Goal: Transaction & Acquisition: Purchase product/service

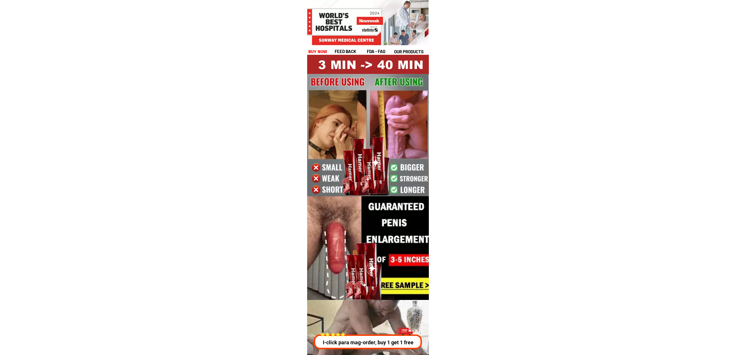
click at [361, 342] on p "I-click para mag-order, buy 1 get 1 free" at bounding box center [367, 342] width 111 height 8
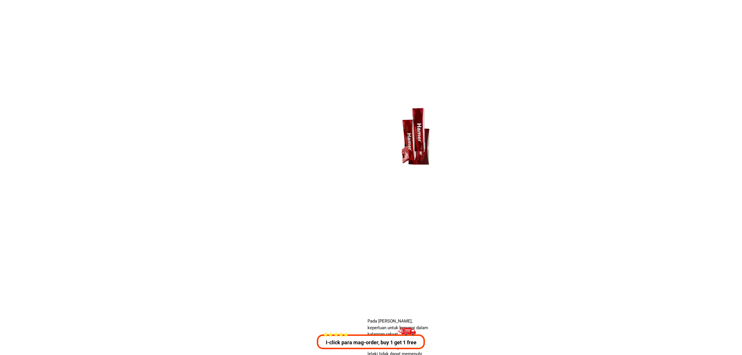
scroll to position [2088, 0]
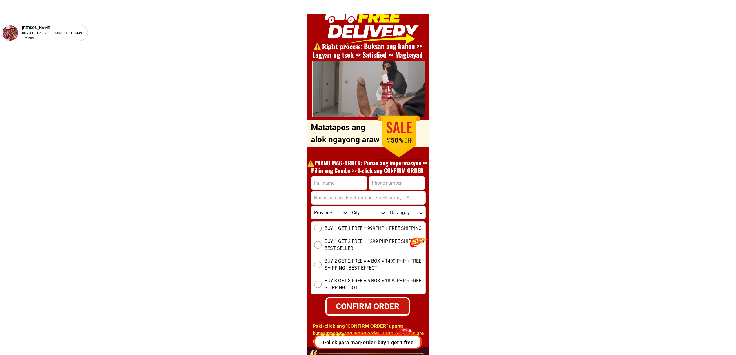
click at [405, 187] on input "Input phone_number" at bounding box center [397, 182] width 56 height 13
click at [401, 183] on input "Input phone_number" at bounding box center [397, 182] width 56 height 13
paste input "09295088925"
type input "09295088925"
click at [347, 177] on input "Input full_name" at bounding box center [339, 182] width 56 height 13
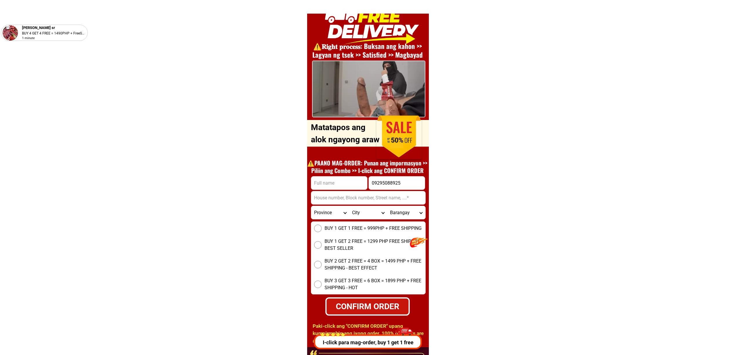
paste input "09295088925"
type input "09295088925"
drag, startPoint x: 335, startPoint y: 198, endPoint x: 339, endPoint y: 204, distance: 6.8
click at [335, 198] on input "Input address" at bounding box center [368, 197] width 114 height 13
paste input "North reclamation area, Cebu-city, Cebu"
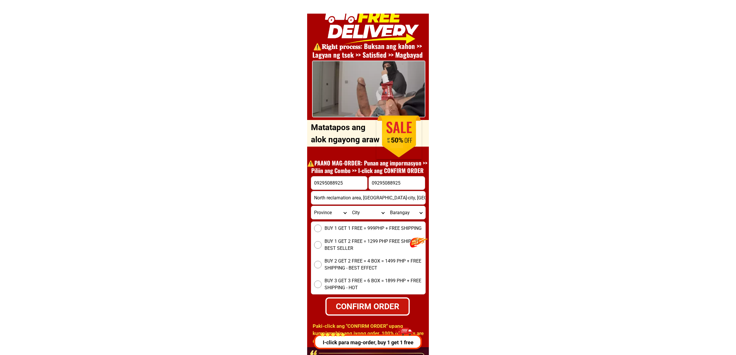
type input "North reclamation area, Cebu-city, Cebu"
click at [339, 245] on span "BUY 1 GET 2 FREE = 1299 PHP FREE SHIPPING - BEST SELLER" at bounding box center [375, 245] width 101 height 14
click at [322, 245] on input "BUY 1 GET 2 FREE = 1299 PHP FREE SHIPPING - BEST SELLER" at bounding box center [318, 245] width 8 height 8
click at [364, 306] on div "CONFIRM ORDER" at bounding box center [367, 306] width 82 height 12
radio input "true"
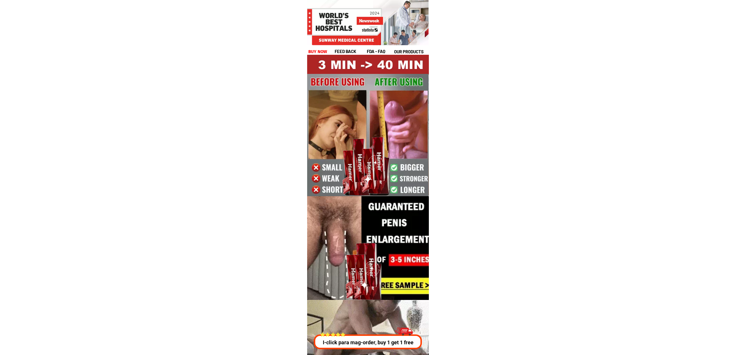
drag, startPoint x: 350, startPoint y: 342, endPoint x: 358, endPoint y: 343, distance: 7.6
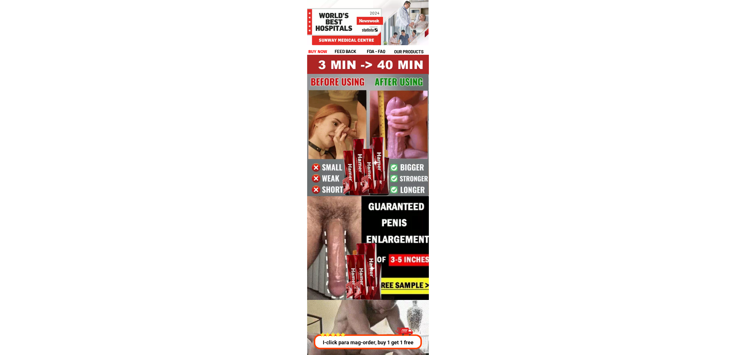
click at [351, 343] on p "I-click para mag-order, buy 1 get 1 free" at bounding box center [367, 342] width 111 height 8
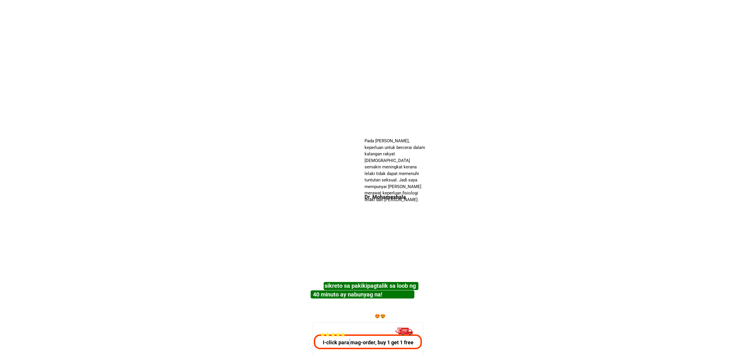
scroll to position [2088, 0]
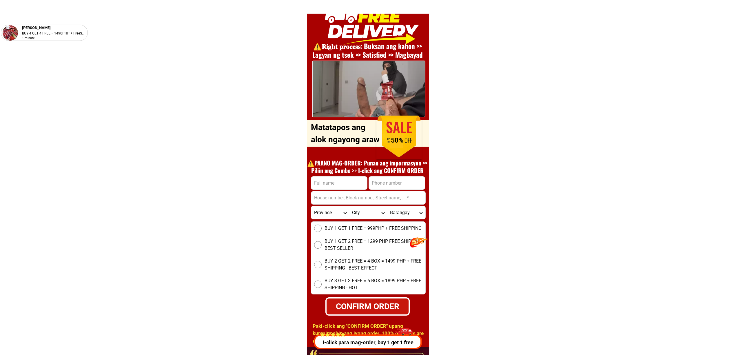
click at [414, 175] on div "⚠️️𝐑𝐢𝐠𝐡𝐭 𝐩𝐫𝐨𝐜𝐞𝐬𝐬: Buksan ang kahon >> Lagyan ng tsek >> Satisfied >> Magbayad O…" at bounding box center [368, 173] width 122 height 347
click at [408, 180] on input "Input phone_number" at bounding box center [397, 182] width 56 height 13
paste input "9356840669"
click at [372, 187] on input "9356840669" at bounding box center [397, 182] width 56 height 13
type input "09356840669"
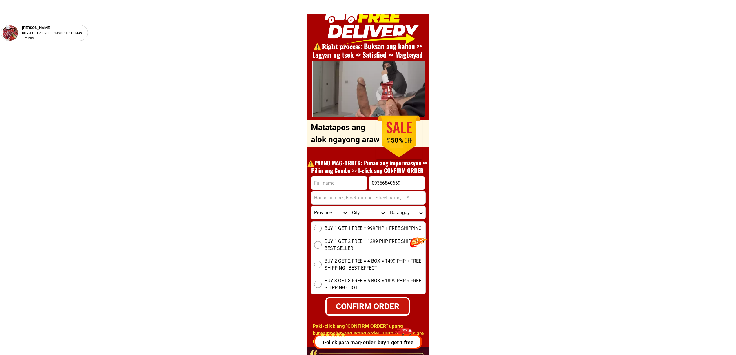
click at [342, 180] on input "Input full_name" at bounding box center [339, 182] width 56 height 13
paste input "oo ramon r dengyas""
type input "oo ramon r dengyas"
click at [366, 203] on input "Input address" at bounding box center [368, 197] width 114 height 13
paste input "0919 purok 7 dontogan baguio city"
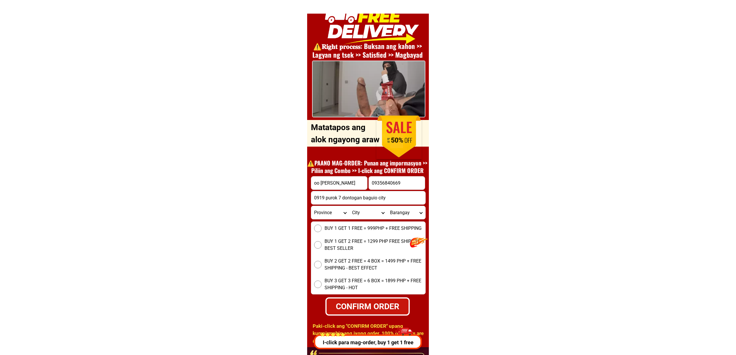
type input "0919 purok 7 dontogan baguio city"
click at [338, 217] on select "Province Abra Agusan-del-norte Agusan-del-sur Aklan Albay Antique Apayao Aurora…" at bounding box center [330, 212] width 38 height 13
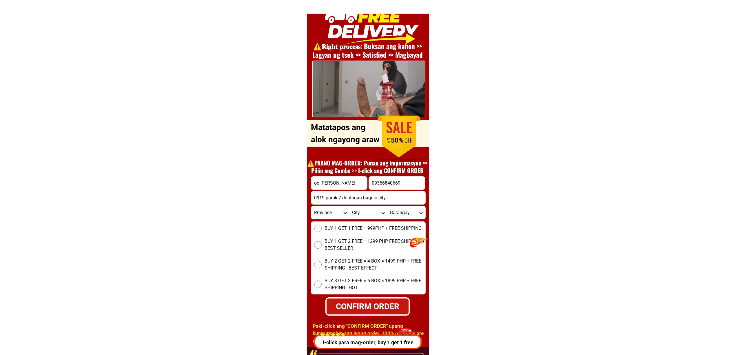
click at [338, 217] on select "Province Abra Agusan-del-norte Agusan-del-sur Aklan Albay Antique Apayao Aurora…" at bounding box center [330, 212] width 38 height 13
select select "63_761"
click at [311, 206] on select "Province Abra Agusan-del-norte Agusan-del-sur Aklan Albay Antique Apayao Aurora…" at bounding box center [330, 212] width 38 height 13
click at [357, 215] on select "City Angat Balagtas Baliuag Bocaue Bulacan Bulacan-hagonoy Bulacan-plaridel Bul…" at bounding box center [368, 212] width 38 height 13
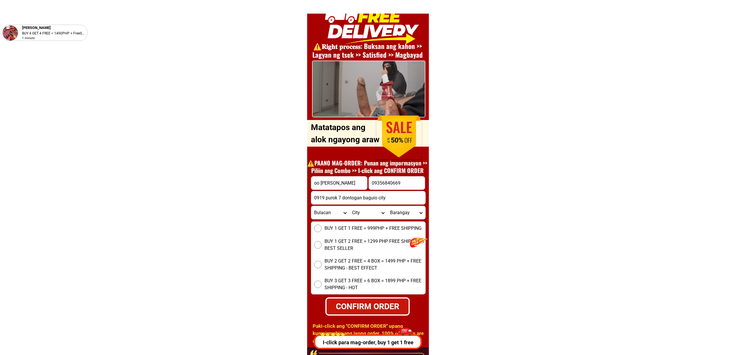
select select "63_7613580"
click at [325, 213] on select "Province Abra Agusan-del-norte Agusan-del-sur Aklan Albay Antique Apayao Aurora…" at bounding box center [330, 212] width 38 height 13
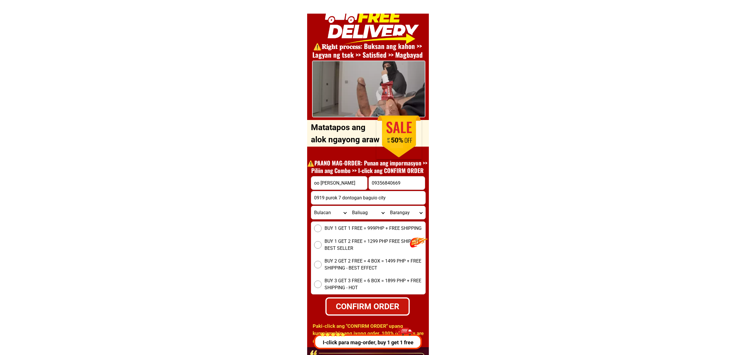
select select "63_219"
click at [311, 206] on select "Province Abra Agusan-del-norte Agusan-del-sur Aklan Albay Antique Apayao Aurora…" at bounding box center [330, 212] width 38 height 13
click at [365, 211] on select "City Binondo CALOOCAN Ermita Intramuros Las-pinas Makati Malabon-city Malate Ma…" at bounding box center [368, 212] width 38 height 13
select select "63_2191264"
click at [332, 208] on select "Province Abra Agusan-del-norte Agusan-del-sur Aklan Albay Antique Apayao Aurora…" at bounding box center [330, 212] width 38 height 13
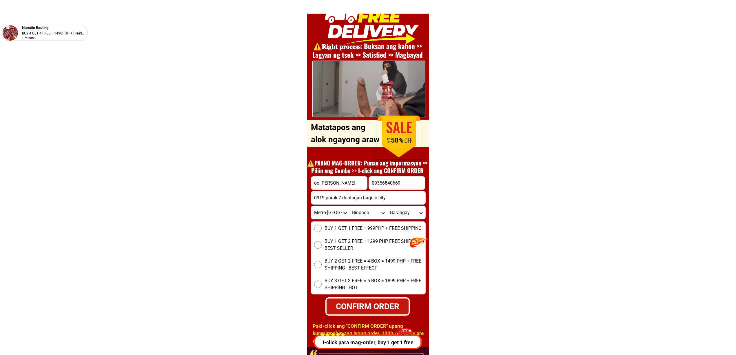
click at [333, 213] on select "Province Abra Agusan-del-norte Agusan-del-sur Aklan Albay Antique Apayao Aurora…" at bounding box center [330, 212] width 38 height 13
select select "63_695"
click at [311, 206] on select "Province Abra Agusan-del-norte Agusan-del-sur Aklan Albay Antique Apayao Aurora…" at bounding box center [330, 212] width 38 height 13
click at [373, 212] on select "City Atok Baguio-city Bakun Bokod Buguias Itogon Kabayan Kapangan Kibungan La-t…" at bounding box center [368, 212] width 38 height 13
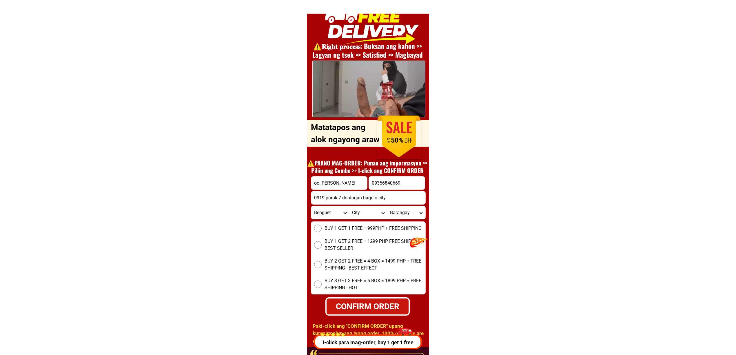
select select "63_6951986"
click at [349, 206] on select "City Atok Baguio-city Bakun Bokod Buguias Itogon Kabayan Kapangan Kibungan La-t…" at bounding box center [368, 212] width 38 height 13
click at [413, 206] on select "Barangay A. bonifacio-caguioa-rimando (abcr) Abanao-zandueta-kayong-chugum-otek…" at bounding box center [406, 212] width 38 height 13
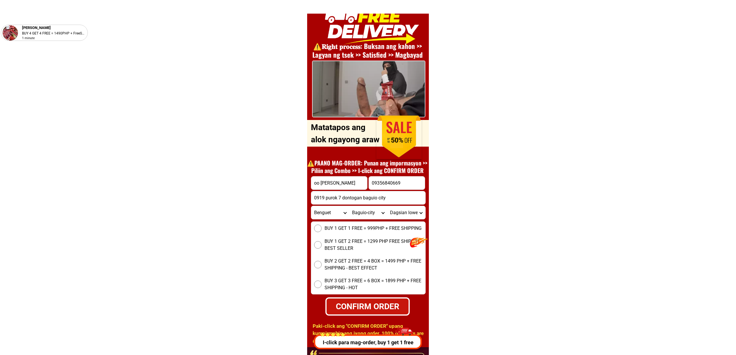
click at [413, 209] on select "Barangay A. bonifacio-caguioa-rimando (abcr) Abanao-zandueta-kayong-chugum-otek…" at bounding box center [406, 212] width 38 height 13
select select "63_695198681889"
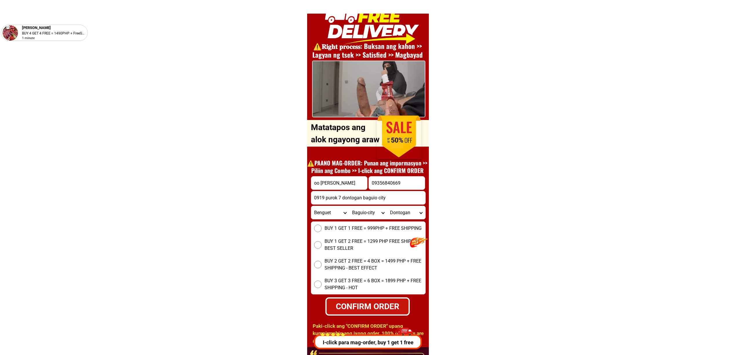
click at [387, 206] on select "Barangay A. bonifacio-caguioa-rimando (abcr) Abanao-zandueta-kayong-chugum-otek…" at bounding box center [406, 212] width 38 height 13
click at [340, 225] on span "BUY 1 GET 1 FREE = 999PHP + FREE SHIPPING" at bounding box center [373, 228] width 97 height 7
click at [322, 225] on input "BUY 1 GET 1 FREE = 999PHP + FREE SHIPPING" at bounding box center [318, 229] width 8 height 8
drag, startPoint x: 361, startPoint y: 307, endPoint x: 367, endPoint y: 307, distance: 6.7
click at [362, 307] on div "CONFIRM ORDER" at bounding box center [367, 306] width 83 height 12
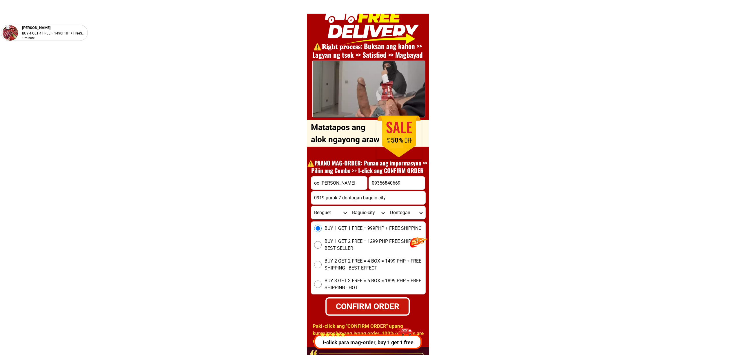
radio input "true"
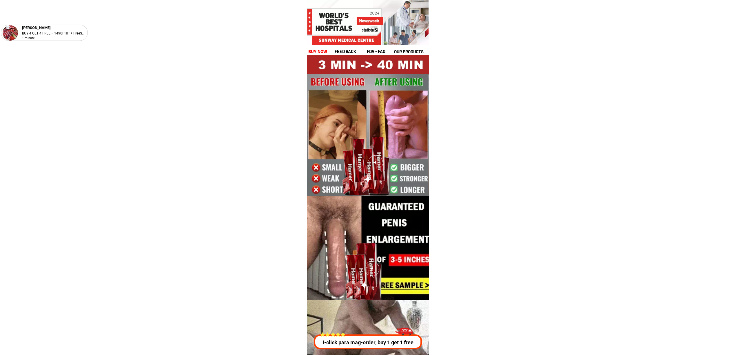
click at [368, 336] on div at bounding box center [368, 341] width 108 height 15
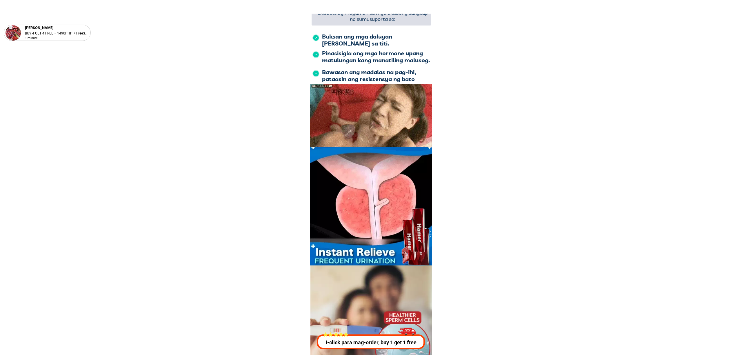
scroll to position [2088, 0]
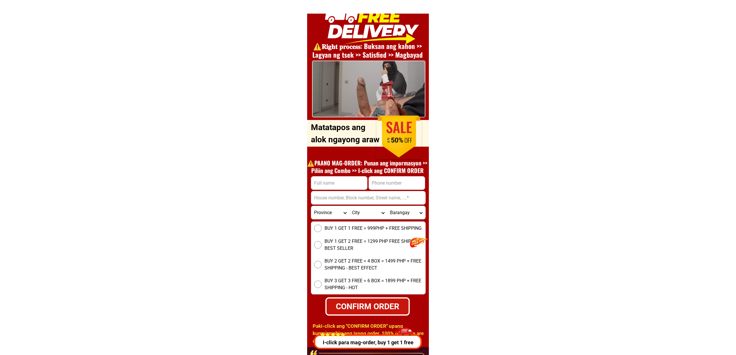
click at [336, 181] on input "Input full_name" at bounding box center [339, 182] width 56 height 13
paste input "oo ramon r dengyas""
type input "oo ramon r dengyas"
click at [408, 181] on input "Input phone_number" at bounding box center [397, 182] width 56 height 13
paste input "9356840669"
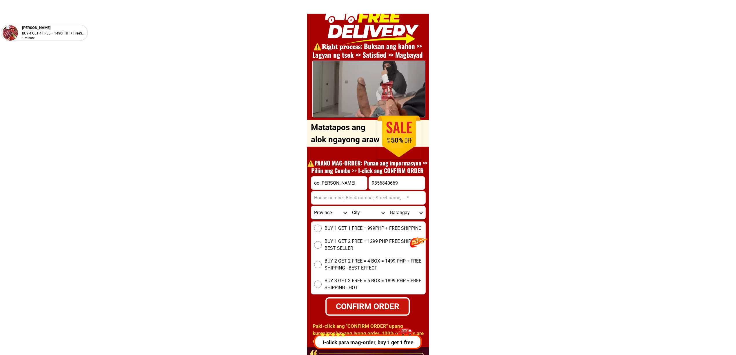
click at [373, 183] on input "9356840669" at bounding box center [397, 182] width 56 height 13
type input "09356840669"
click at [343, 196] on input "Input address" at bounding box center [368, 197] width 114 height 13
paste input "0919 purok 7 dontogan baguio city""
type input "0919 purok 7 dontogan baguio city"
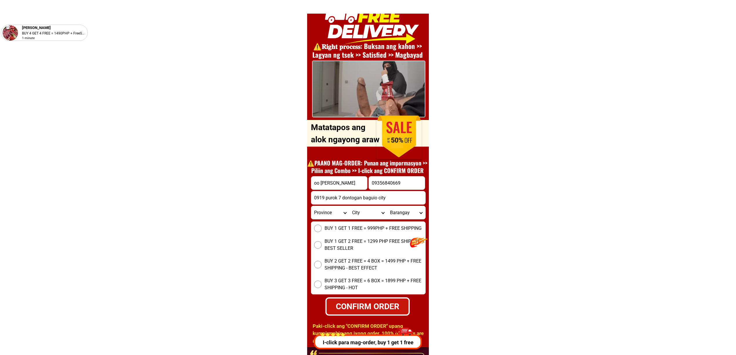
click at [328, 212] on select "Province Abra Agusan-del-norte Agusan-del-sur Aklan Albay Antique Apayao Aurora…" at bounding box center [330, 212] width 38 height 13
select select "63_695"
click at [311, 206] on select "Province Abra Agusan-del-norte Agusan-del-sur Aklan Albay Antique Apayao Aurora…" at bounding box center [330, 212] width 38 height 13
click at [365, 208] on select "City Atok Baguio-city Bakun Bokod Buguias Itogon Kabayan Kapangan Kibungan La-t…" at bounding box center [368, 212] width 38 height 13
select select "63_6951986"
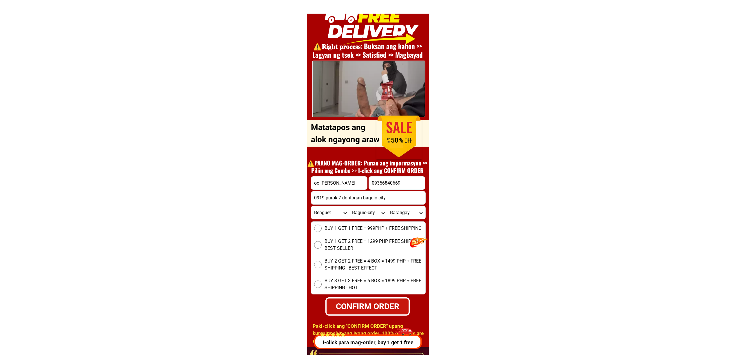
click at [349, 206] on select "City Atok Baguio-city Bakun Bokod Buguias Itogon Kabayan Kapangan Kibungan La-t…" at bounding box center [368, 212] width 38 height 13
click at [403, 211] on select "Barangay A. bonifacio-caguioa-rimando (abcr) Abanao-zandueta-kayong-chugum-otek…" at bounding box center [406, 212] width 38 height 13
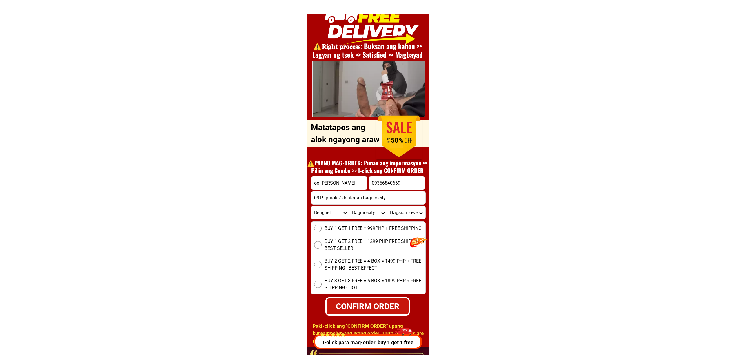
click at [403, 211] on select "Barangay A. bonifacio-caguioa-rimando (abcr) Abanao-zandueta-kayong-chugum-otek…" at bounding box center [406, 212] width 38 height 13
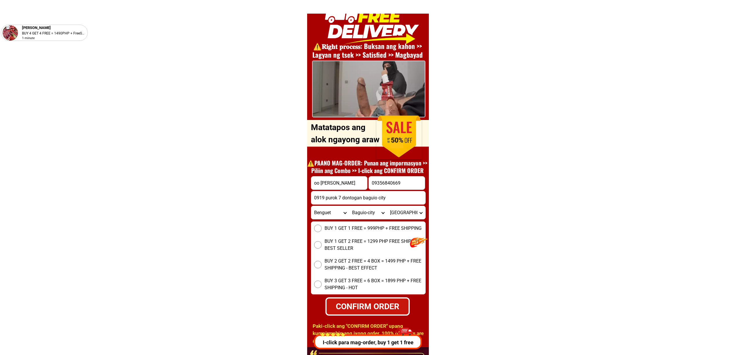
select select "63_695198681889"
click at [387, 206] on select "Barangay A. bonifacio-caguioa-rimando (abcr) Abanao-zandueta-kayong-chugum-otek…" at bounding box center [406, 212] width 38 height 13
click at [334, 218] on select "Province Abra Agusan-del-norte Agusan-del-sur Aklan Albay Antique Apayao Aurora…" at bounding box center [330, 212] width 38 height 13
click at [336, 225] on span "BUY 1 GET 1 FREE = 999PHP + FREE SHIPPING" at bounding box center [373, 228] width 97 height 7
click at [322, 225] on input "BUY 1 GET 1 FREE = 999PHP + FREE SHIPPING" at bounding box center [318, 229] width 8 height 8
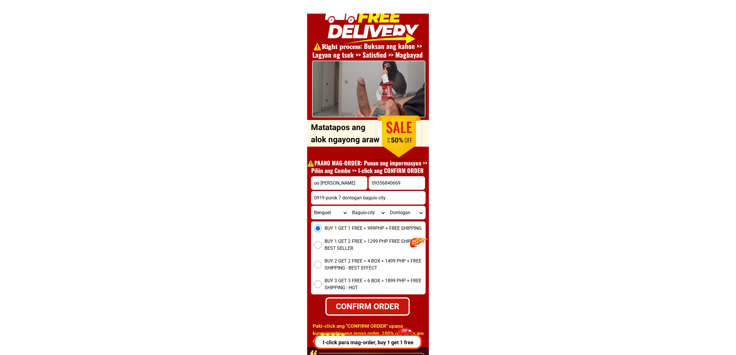
click at [365, 296] on form "oo ramon r dengyas 09356840669 CONFIRM ORDER 0919 purok 7 dontogan baguio city …" at bounding box center [368, 245] width 115 height 139
click at [378, 310] on div "CONFIRM ORDER" at bounding box center [367, 306] width 85 height 13
radio input "true"
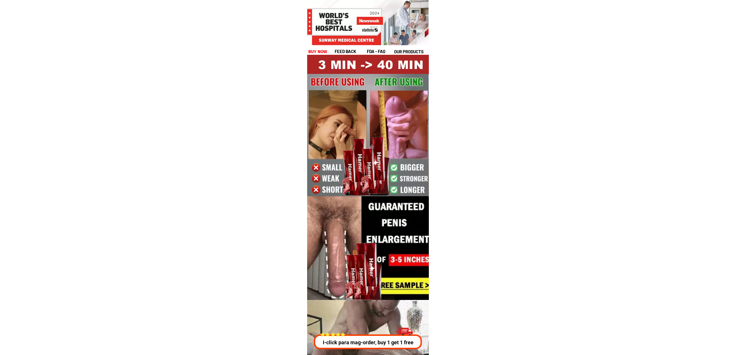
click at [364, 338] on div at bounding box center [368, 341] width 108 height 15
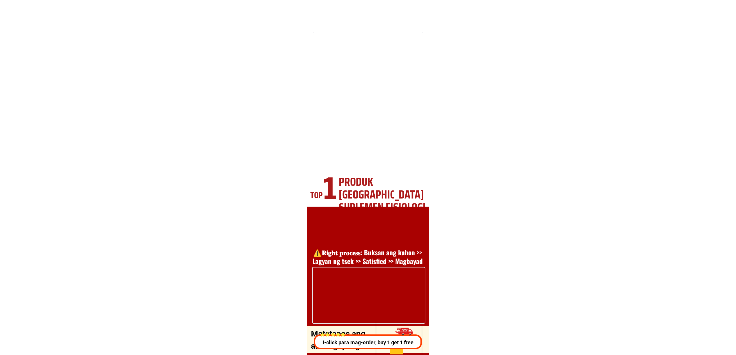
scroll to position [2088, 0]
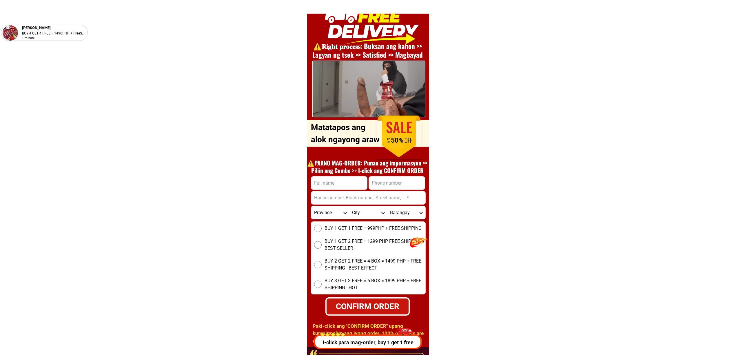
click at [319, 182] on input "Input full_name" at bounding box center [339, 182] width 56 height 13
paste input "[PERSON_NAME]"
type input "[PERSON_NAME]"
drag, startPoint x: 401, startPoint y: 178, endPoint x: 403, endPoint y: 185, distance: 7.3
click at [401, 178] on input "Input phone_number" at bounding box center [397, 182] width 56 height 13
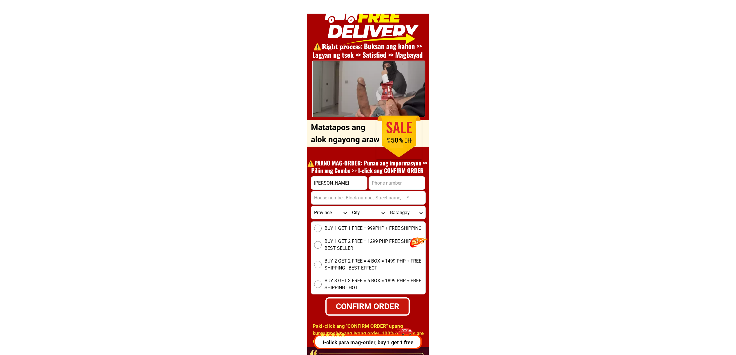
paste input "109568610101"
click at [372, 181] on input "109568610101" at bounding box center [397, 182] width 56 height 13
type input "09568610101"
click at [325, 198] on input "Input address" at bounding box center [368, 197] width 114 height 13
paste input ""32 D New Buntag Bgy Mandaragat Puerto Princesa City"
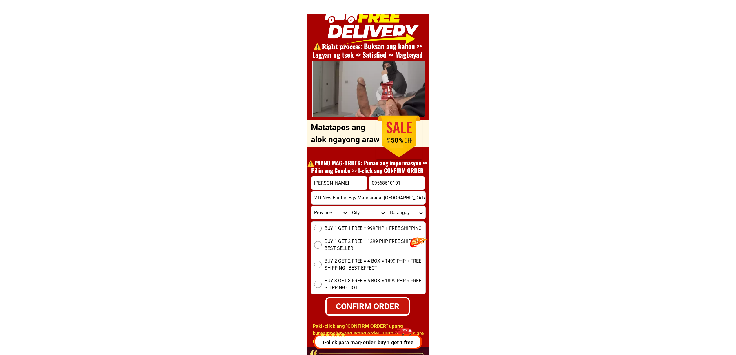
click at [316, 197] on input ""32 D New Buntag Bgy Mandaragat Puerto Princesa City" at bounding box center [368, 197] width 114 height 13
click at [343, 202] on input ""32 D New Buntag Bgy Mandaragat Puerto Princesa City" at bounding box center [368, 197] width 114 height 13
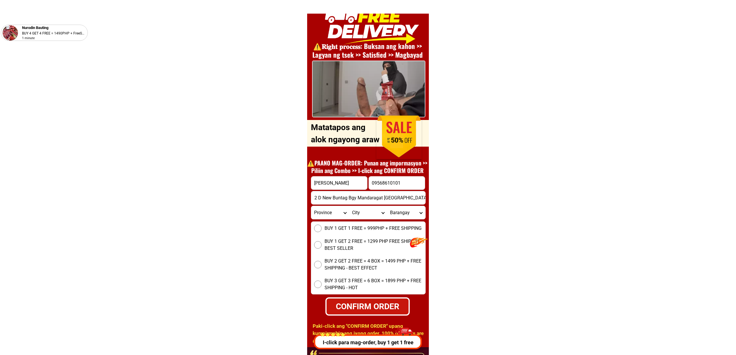
scroll to position [0, 0]
type input "32 D New Buntag Bgy Mandaragat Puerto Princesa City"
click at [326, 208] on select "Province Abra Agusan-del-norte Agusan-del-sur Aklan Albay Antique Apayao Aurora…" at bounding box center [330, 212] width 38 height 13
select select "63_811"
click at [311, 206] on select "Province Abra Agusan-del-norte Agusan-del-sur Aklan Albay Antique Apayao Aurora…" at bounding box center [330, 212] width 38 height 13
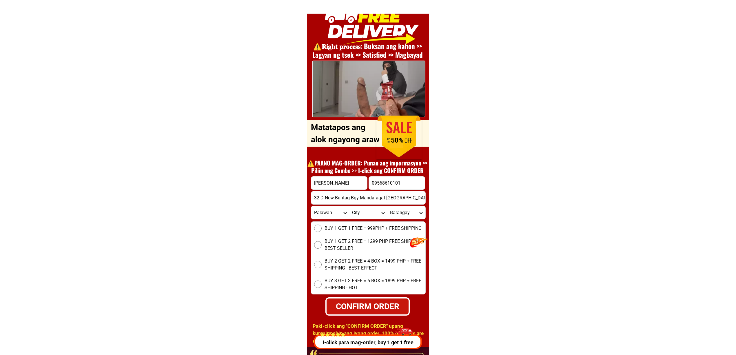
click at [356, 212] on select "City Aborlan Agutaya Araceli Balabac Bataraza Brookes-point Busuanga Cagayancil…" at bounding box center [368, 212] width 38 height 13
select select "63_8115896"
click at [349, 206] on select "City Aborlan Agutaya Araceli Balabac Bataraza Brookes-point Busuanga Cagayancil…" at bounding box center [368, 212] width 38 height 13
click at [396, 210] on select "Barangay Babuyan Bacungan Bagong bayan Bagong pag-asa Bagong pag-asa (pob.) Bag…" at bounding box center [406, 212] width 38 height 13
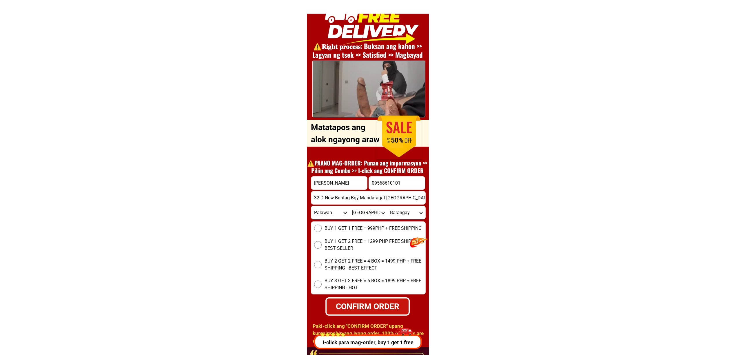
select select "63_81158968330"
click at [387, 206] on select "Barangay Babuyan Bacungan Bagong bayan Bagong pag-asa Bagong pag-asa (pob.) Bag…" at bounding box center [406, 212] width 38 height 13
drag, startPoint x: 352, startPoint y: 219, endPoint x: 353, endPoint y: 224, distance: 5.0
click at [352, 219] on form "Joseph pardian 09568610101 CONFIRM ORDER 32 D New Buntag Bgy Mandaragat Puerto …" at bounding box center [368, 245] width 115 height 139
drag, startPoint x: 353, startPoint y: 224, endPoint x: 364, endPoint y: 232, distance: 13.5
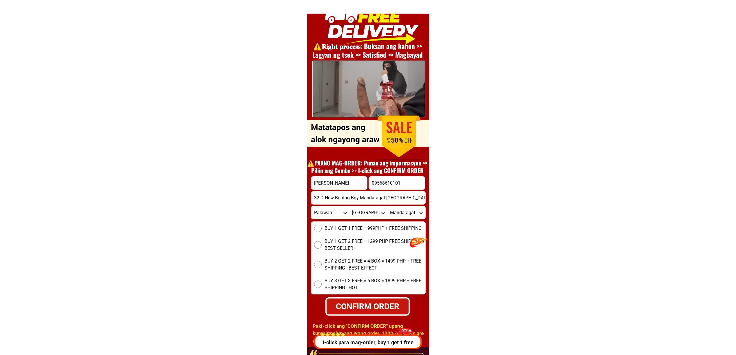
click at [353, 225] on label "BUY 1 GET 1 FREE = 999PHP + FREE SHIPPING" at bounding box center [368, 229] width 114 height 8
click at [322, 225] on input "BUY 1 GET 1 FREE = 999PHP + FREE SHIPPING" at bounding box center [318, 229] width 8 height 8
radio input "true"
click at [381, 181] on input "09568610101" at bounding box center [397, 182] width 56 height 13
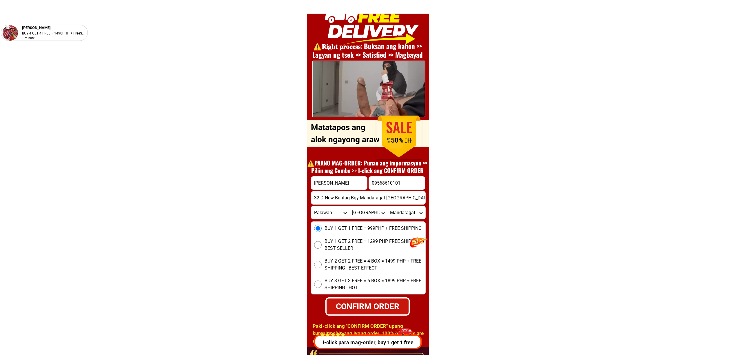
paste input ""32 D New Buntag Bgy Mandaragat Puerto Princesa City"
click at [378, 179] on input ""32 D New Buntag Bgy Mandaragat Puerto Princesa City" at bounding box center [397, 182] width 56 height 13
paste input "109568610101"
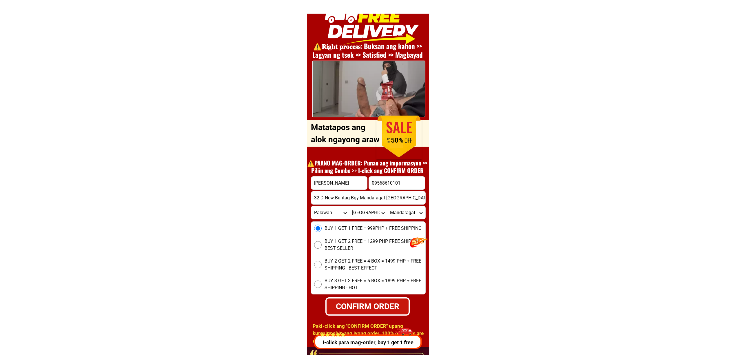
type input "09568610101"
click at [391, 309] on div "CONFIRM ORDER" at bounding box center [367, 306] width 82 height 12
radio input "true"
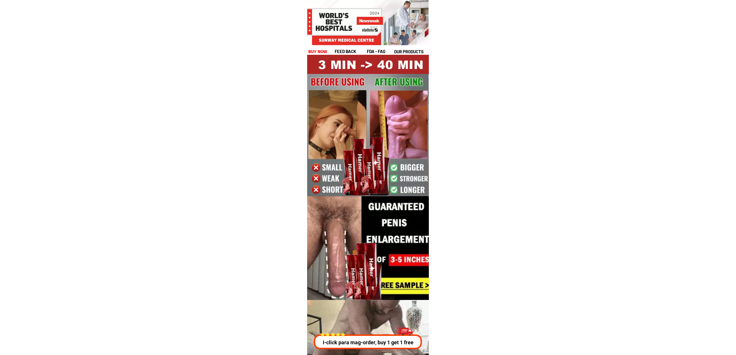
click at [361, 335] on div at bounding box center [367, 341] width 108 height 15
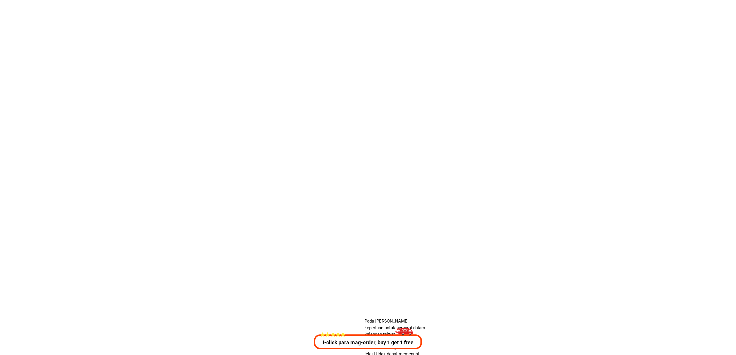
scroll to position [2088, 0]
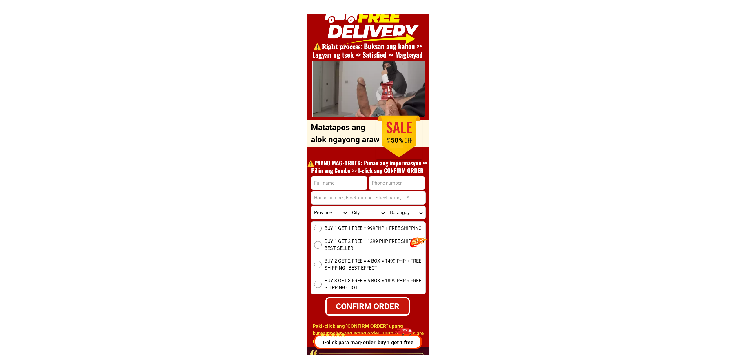
drag, startPoint x: 334, startPoint y: 191, endPoint x: 329, endPoint y: 188, distance: 6.0
click at [334, 191] on input "Input address" at bounding box center [368, 197] width 114 height 13
click at [327, 186] on input "Input full_name" at bounding box center [339, 182] width 56 height 13
click at [346, 176] on div at bounding box center [339, 183] width 57 height 14
click at [343, 182] on input "Input full_name" at bounding box center [339, 182] width 56 height 13
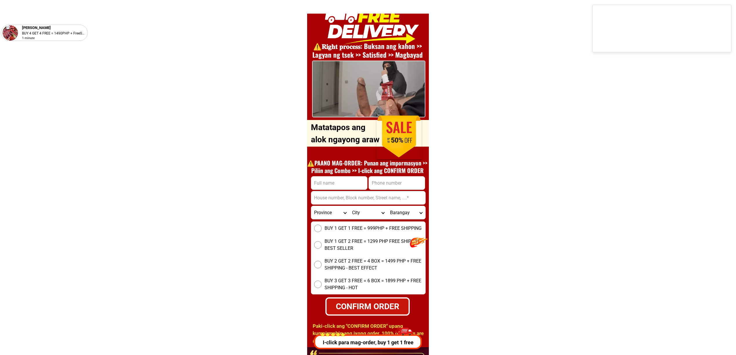
paste input "[PERSON_NAME]"
type input "[PERSON_NAME]"
drag, startPoint x: 378, startPoint y: 185, endPoint x: 377, endPoint y: 196, distance: 10.9
click at [378, 185] on input "Input phone_number" at bounding box center [397, 182] width 56 height 13
paste input "09169035004"
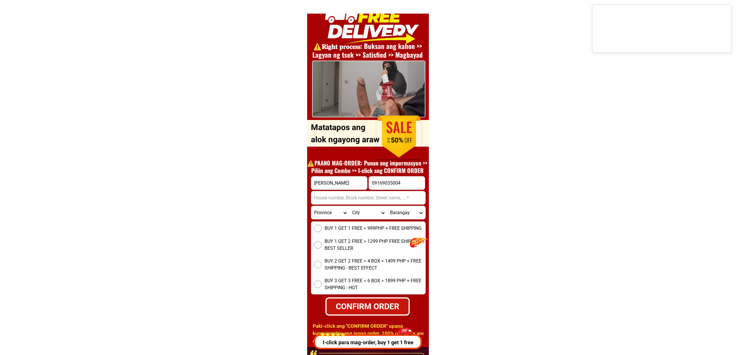
type input "09169035004"
click at [336, 198] on input "Input address" at bounding box center [368, 197] width 114 height 13
paste input "Block [STREET_ADDRESS] [GEOGRAPHIC_DATA], [GEOGRAPHIC_DATA] (pob.), [GEOGRAPHIC…"
type input "Block [STREET_ADDRESS] [GEOGRAPHIC_DATA], [GEOGRAPHIC_DATA] (pob.), [GEOGRAPHIC…"
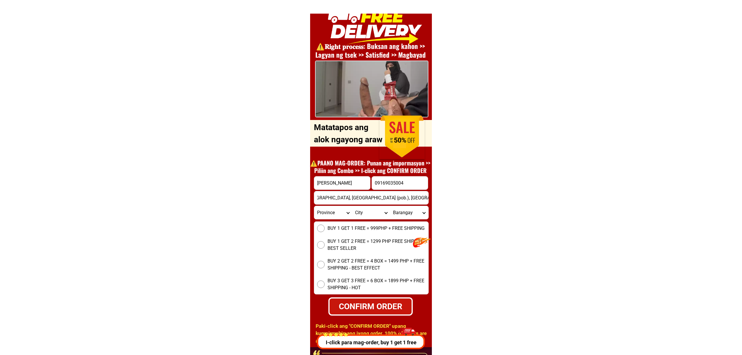
scroll to position [0, 0]
click at [335, 232] on div "BUY 1 GET 1 FREE = 999PHP + FREE SHIPPING BUY 1 GET 2 FREE = 1299 PHP FREE SHIP…" at bounding box center [368, 257] width 115 height 73
click at [325, 231] on span "BUY 1 GET 1 FREE = 999PHP + FREE SHIPPING" at bounding box center [373, 228] width 97 height 7
click at [322, 231] on input "BUY 1 GET 1 FREE = 999PHP + FREE SHIPPING" at bounding box center [318, 229] width 8 height 8
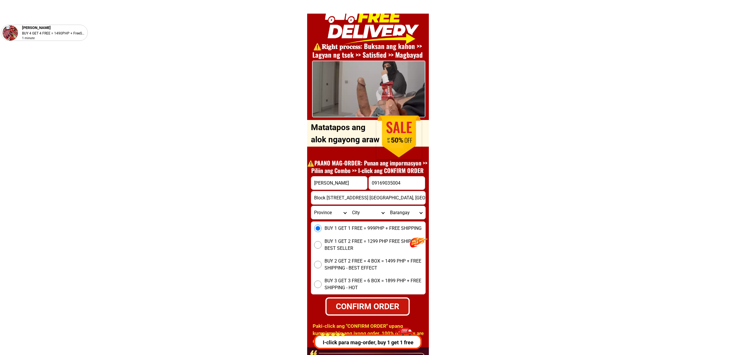
click at [361, 301] on div "CONFIRM ORDER" at bounding box center [368, 306] width 82 height 12
radio input "true"
